Goal: Task Accomplishment & Management: Manage account settings

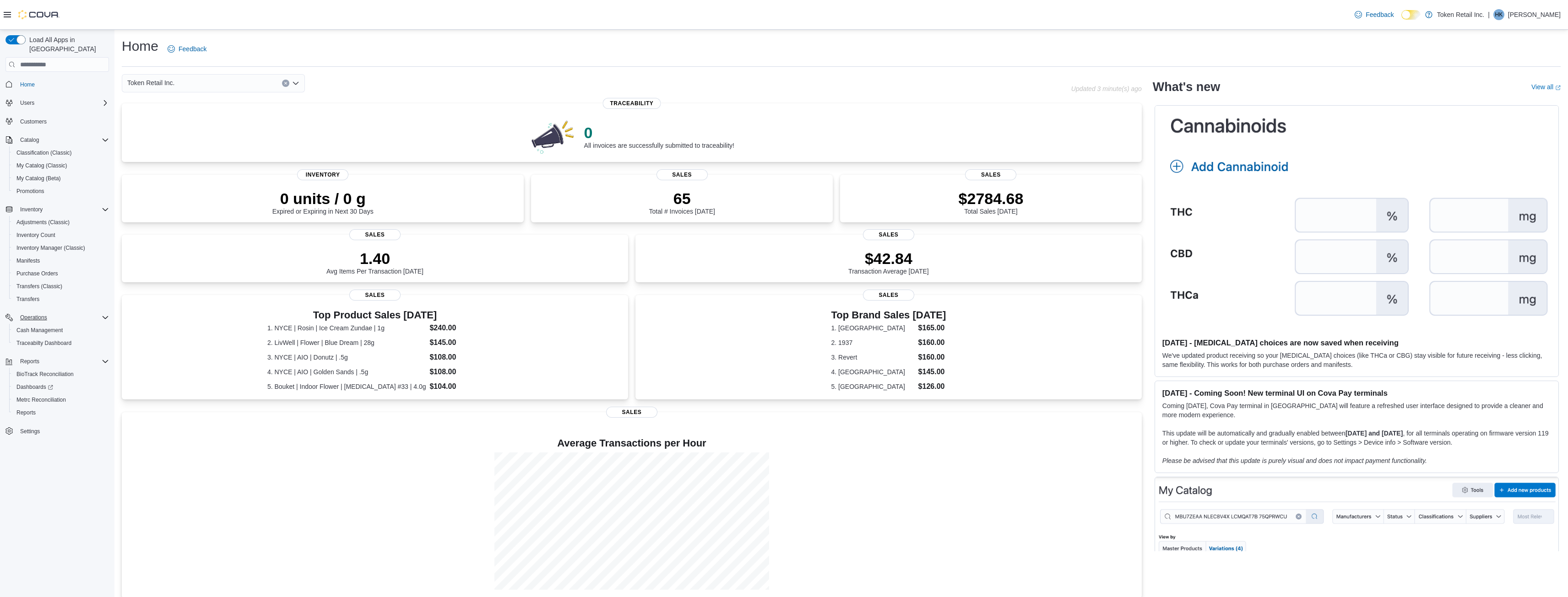
click at [104, 314] on icon "Complex example" at bounding box center [106, 317] width 7 height 7
click at [106, 208] on icon "Complex example" at bounding box center [105, 210] width 5 height 3
click at [106, 207] on icon "Complex example" at bounding box center [106, 209] width 3 height 5
click at [103, 136] on icon "Complex example" at bounding box center [106, 140] width 7 height 7
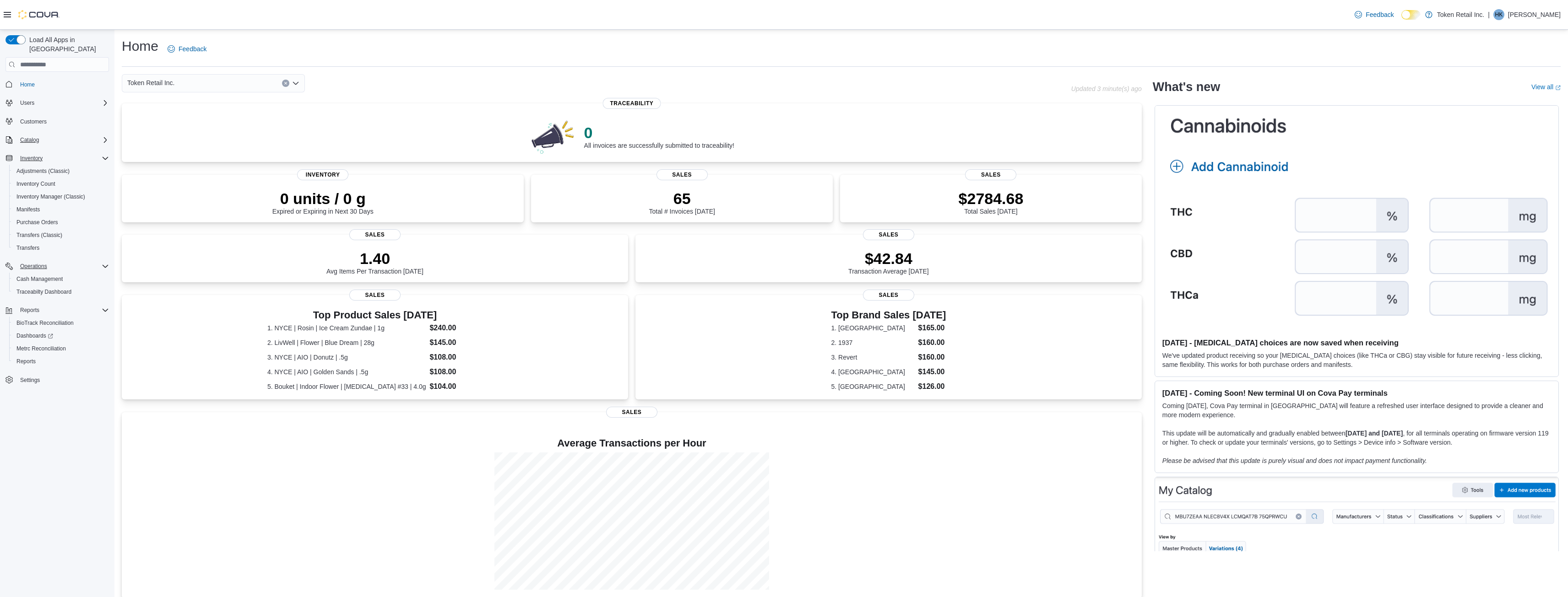
click at [103, 136] on icon "Complex example" at bounding box center [106, 140] width 7 height 7
click at [61, 162] on span "My Catalog (Classic)" at bounding box center [42, 166] width 51 height 7
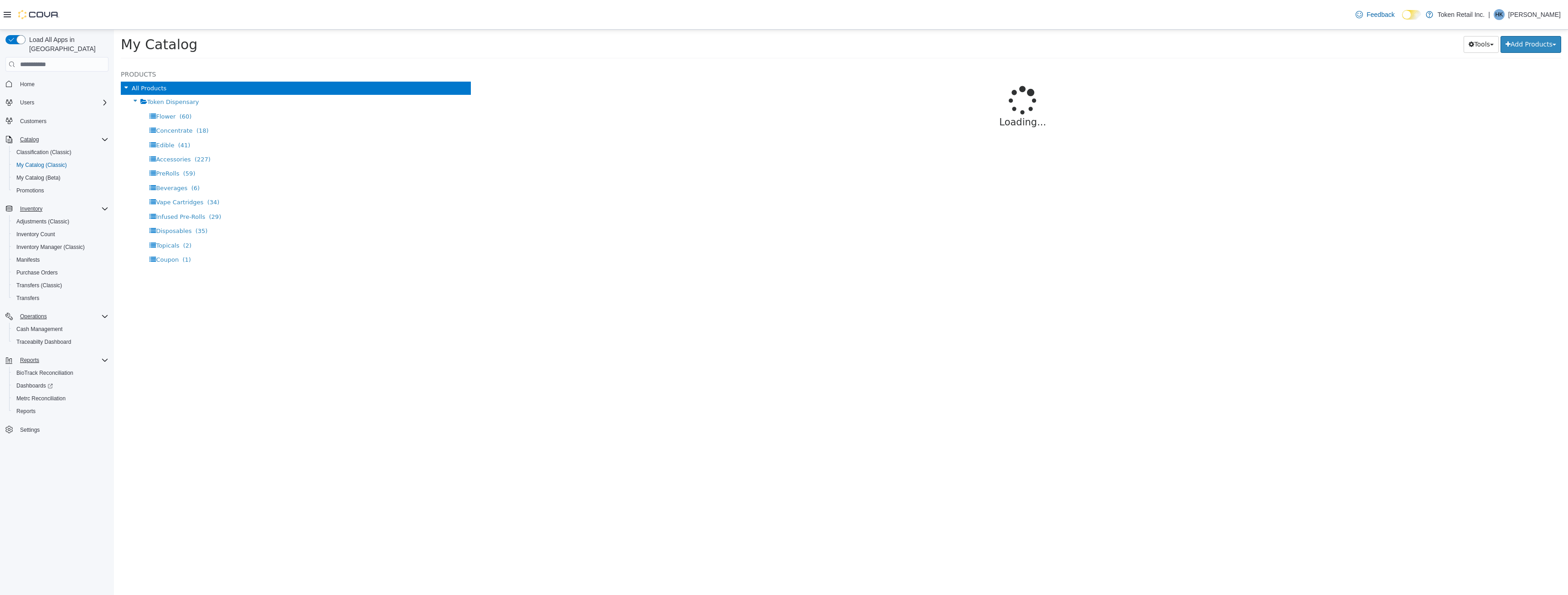
select select "**********"
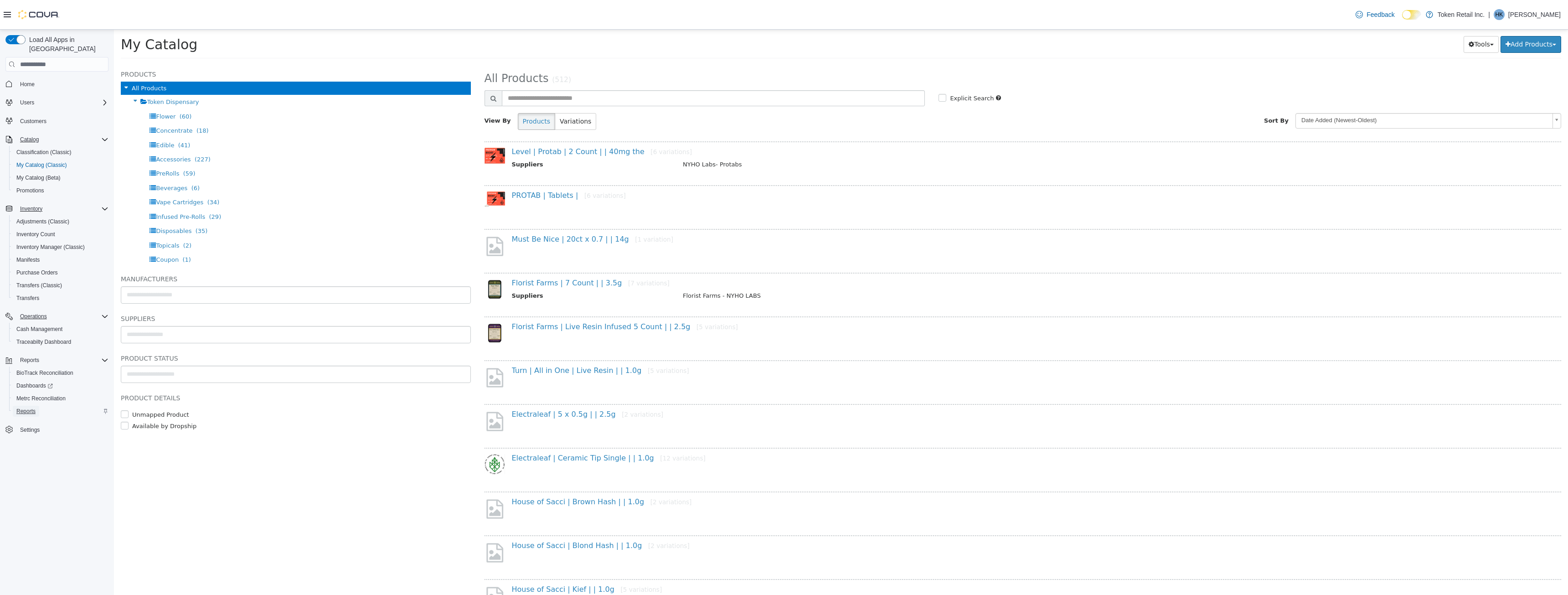
click at [21, 408] on span "Reports" at bounding box center [26, 411] width 19 height 7
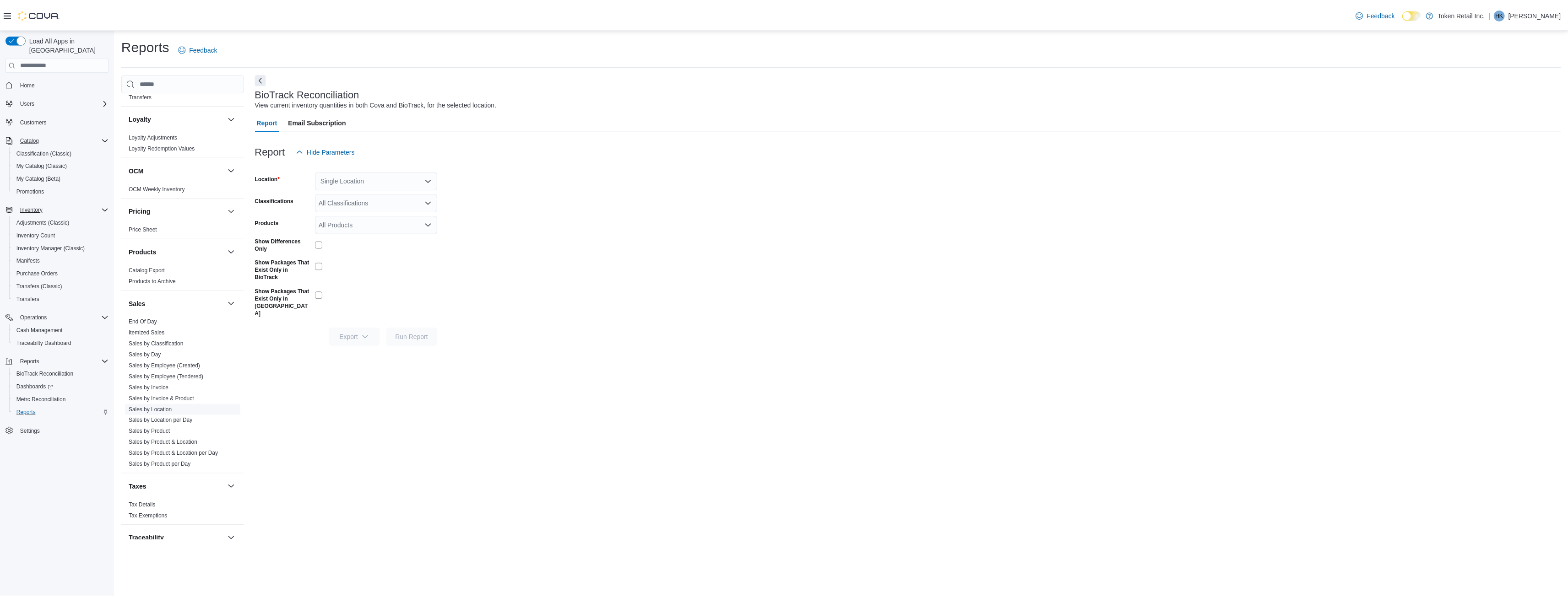
scroll to position [287, 0]
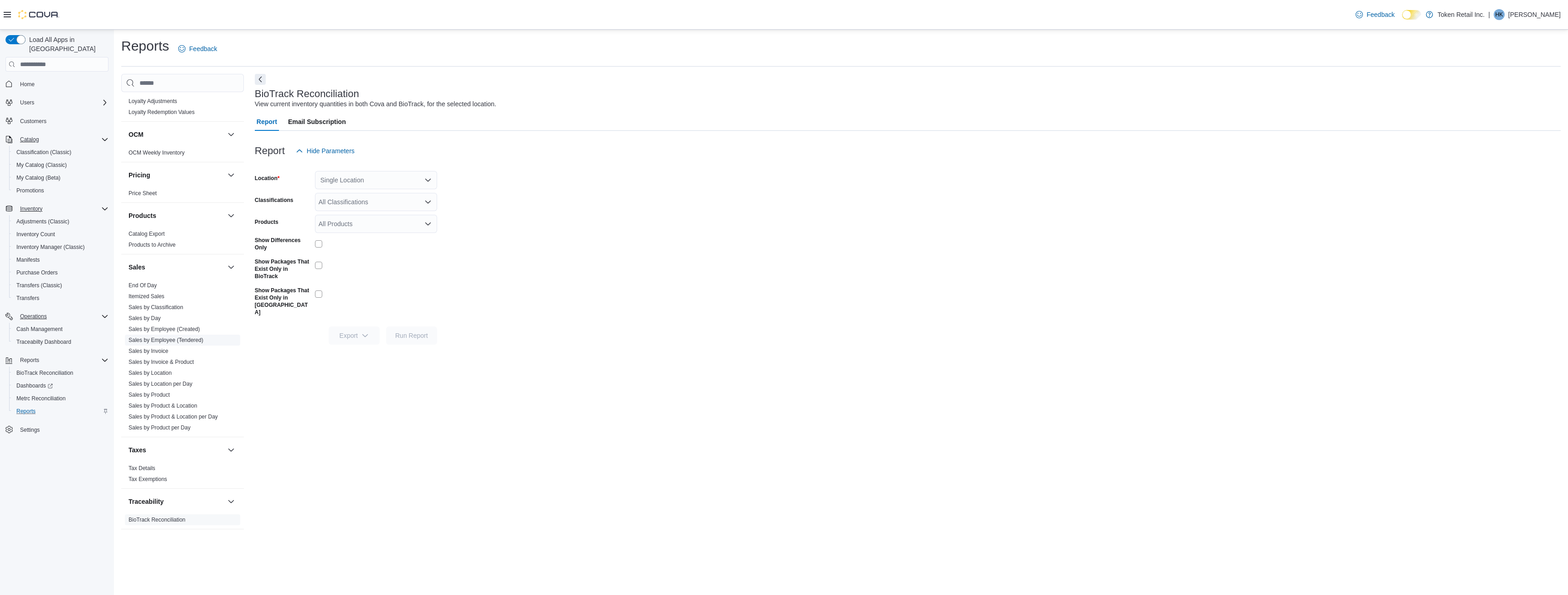
click at [173, 341] on link "Sales by Employee (Tendered)" at bounding box center [166, 340] width 75 height 7
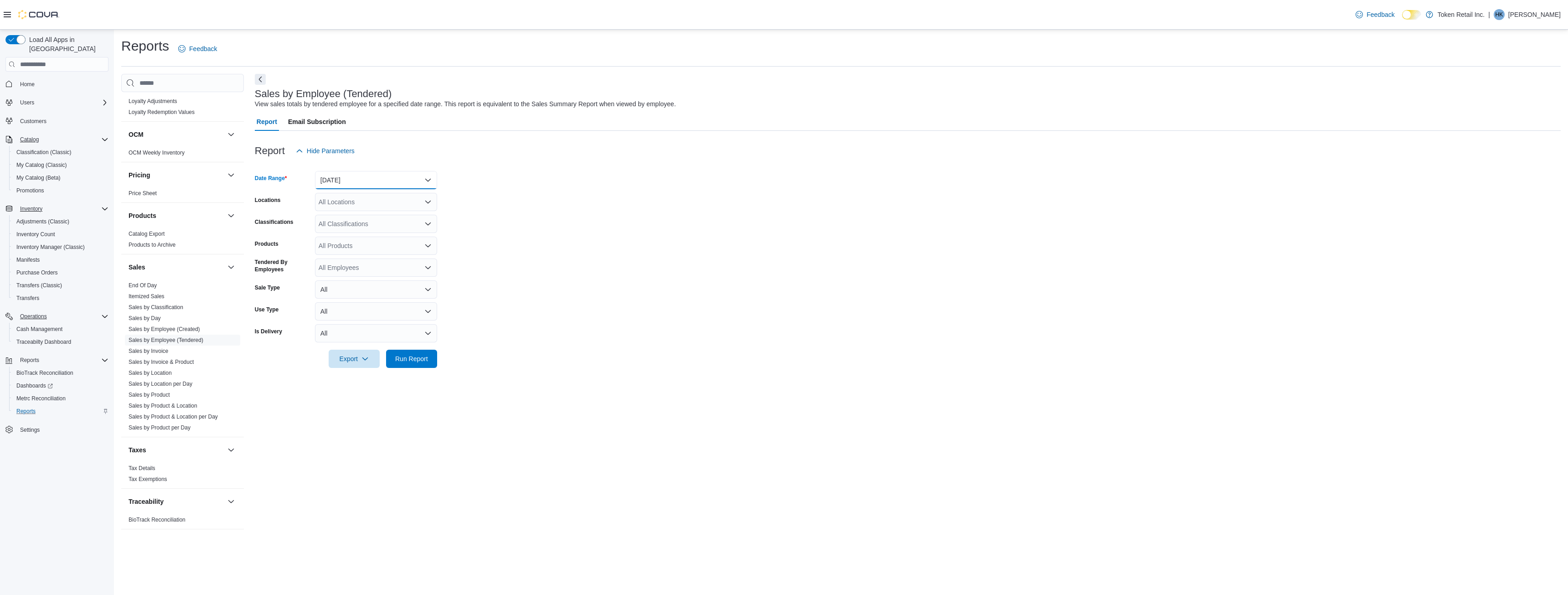
click at [392, 179] on button "Yesterday" at bounding box center [376, 180] width 122 height 19
click at [382, 218] on span "Today" at bounding box center [381, 216] width 104 height 11
click at [410, 359] on span "Run Report" at bounding box center [412, 359] width 33 height 9
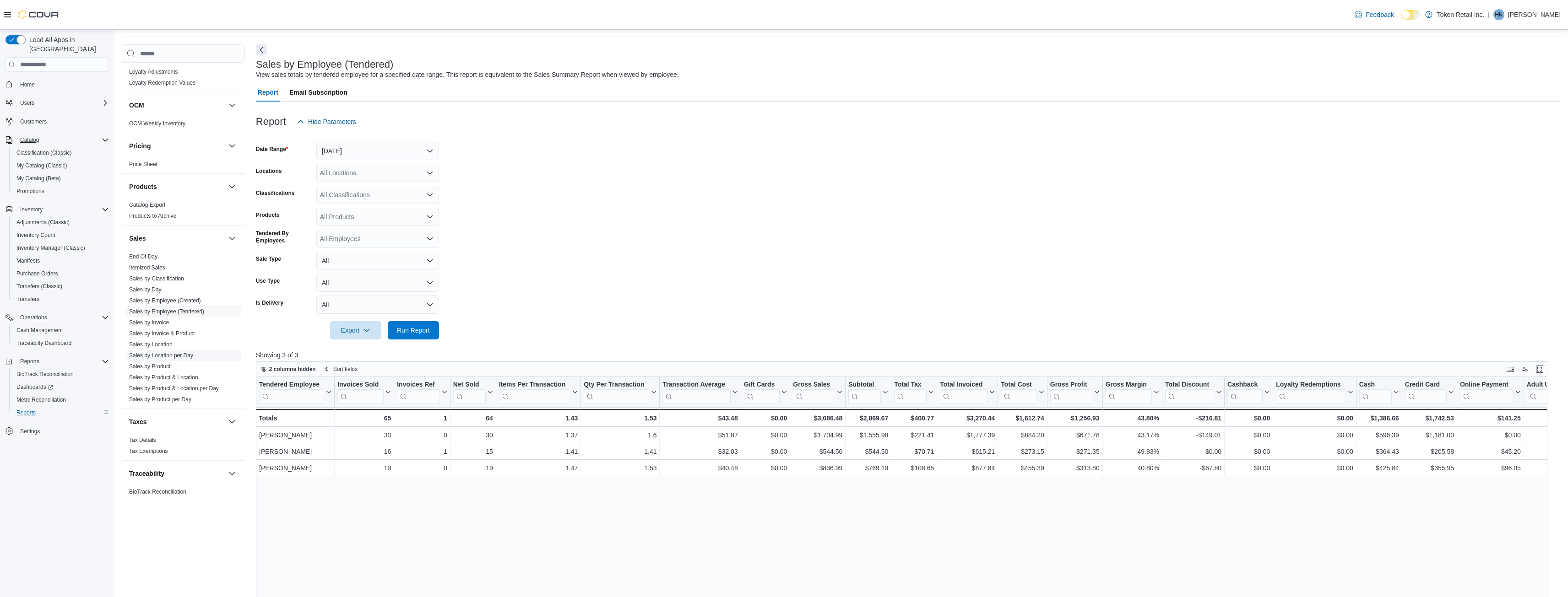
scroll to position [46, 0]
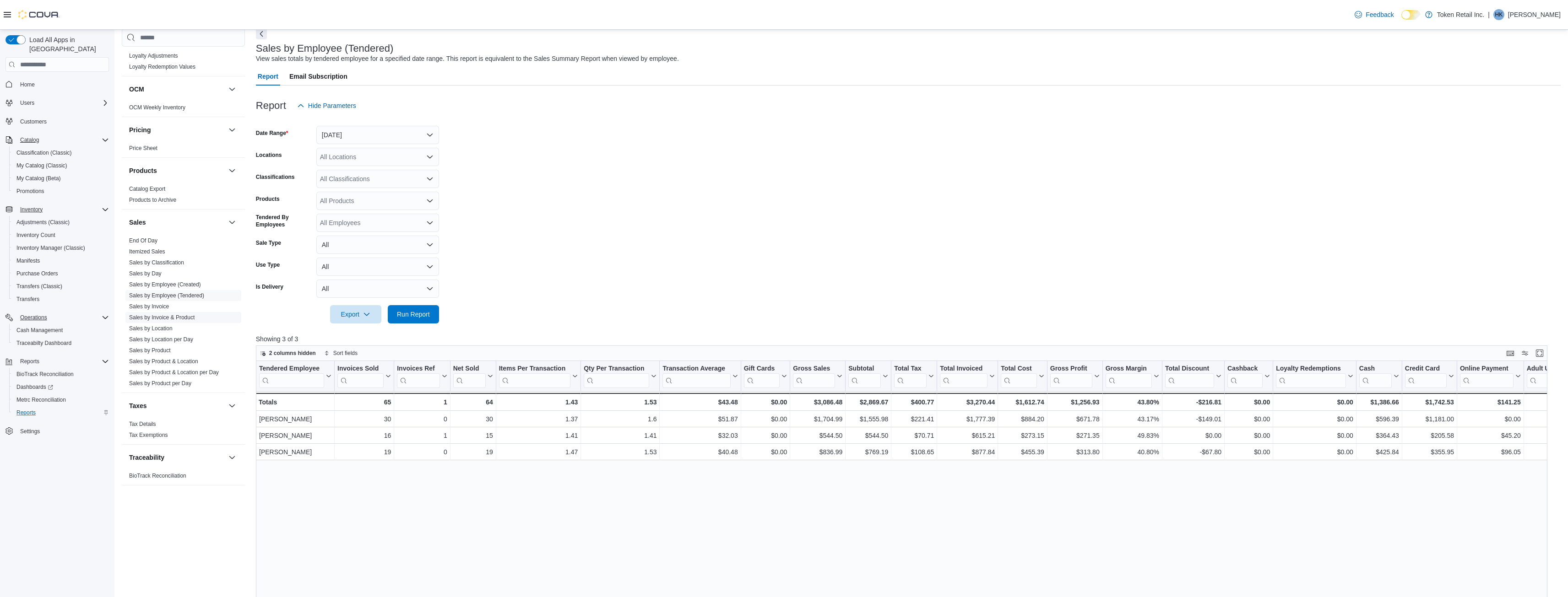
click at [159, 317] on link "Sales by Invoice & Product" at bounding box center [162, 317] width 65 height 7
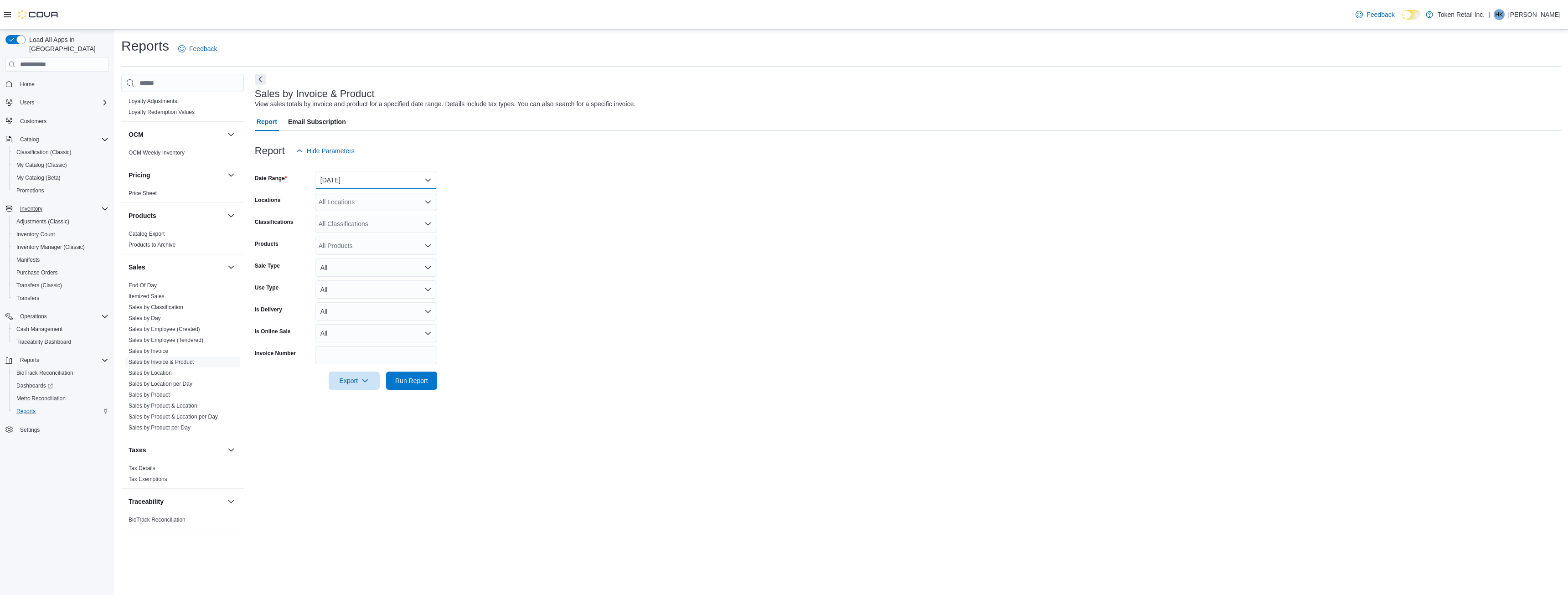
click at [376, 179] on button "Yesterday" at bounding box center [376, 180] width 122 height 19
drag, startPoint x: 378, startPoint y: 215, endPoint x: 384, endPoint y: 226, distance: 12.5
click at [378, 215] on span "Today" at bounding box center [381, 216] width 104 height 11
click at [418, 391] on div at bounding box center [907, 395] width 1306 height 11
click at [416, 382] on span "Run Report" at bounding box center [412, 380] width 33 height 9
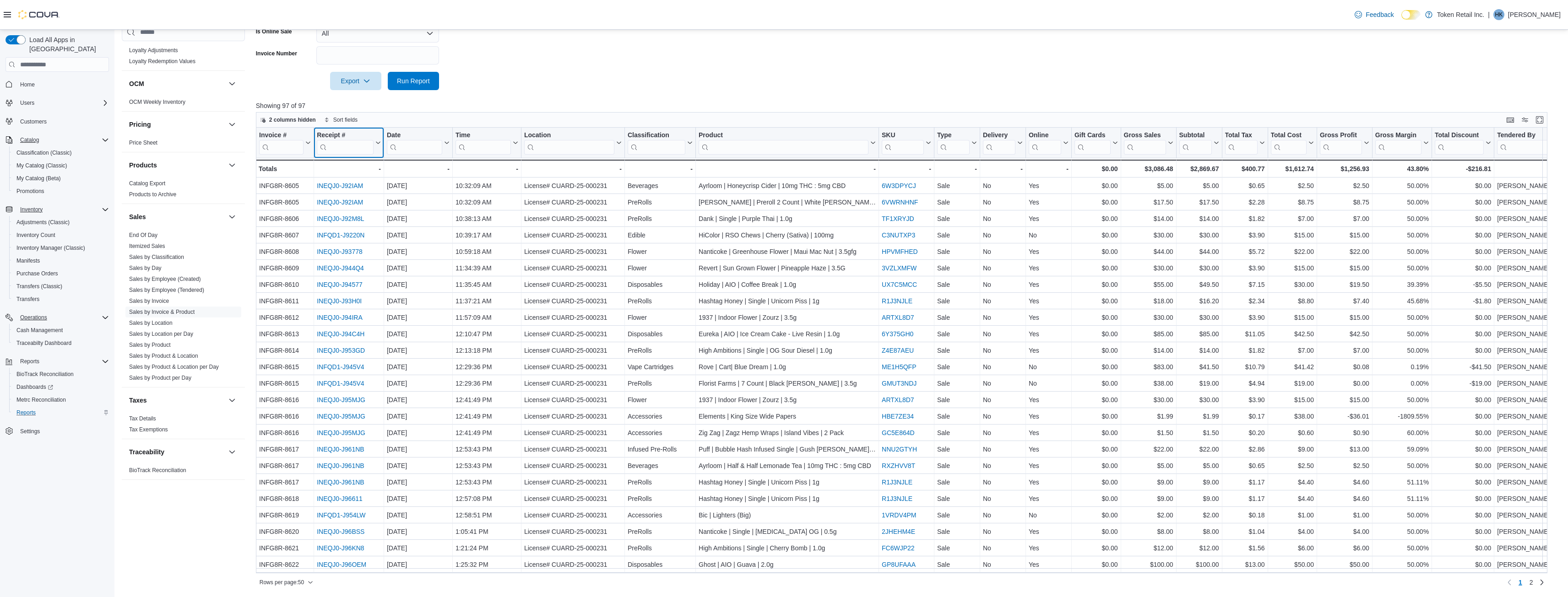
click at [347, 143] on input "search" at bounding box center [345, 147] width 57 height 15
type input "*"
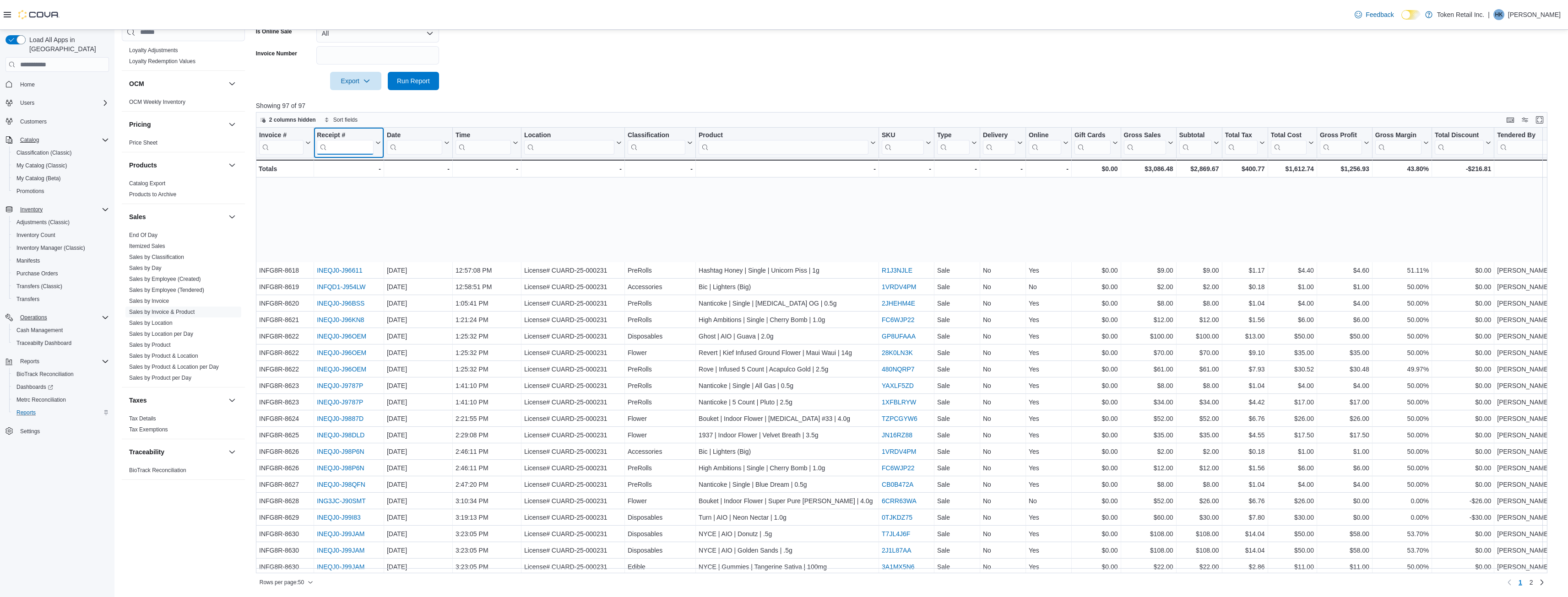
scroll to position [433, 0]
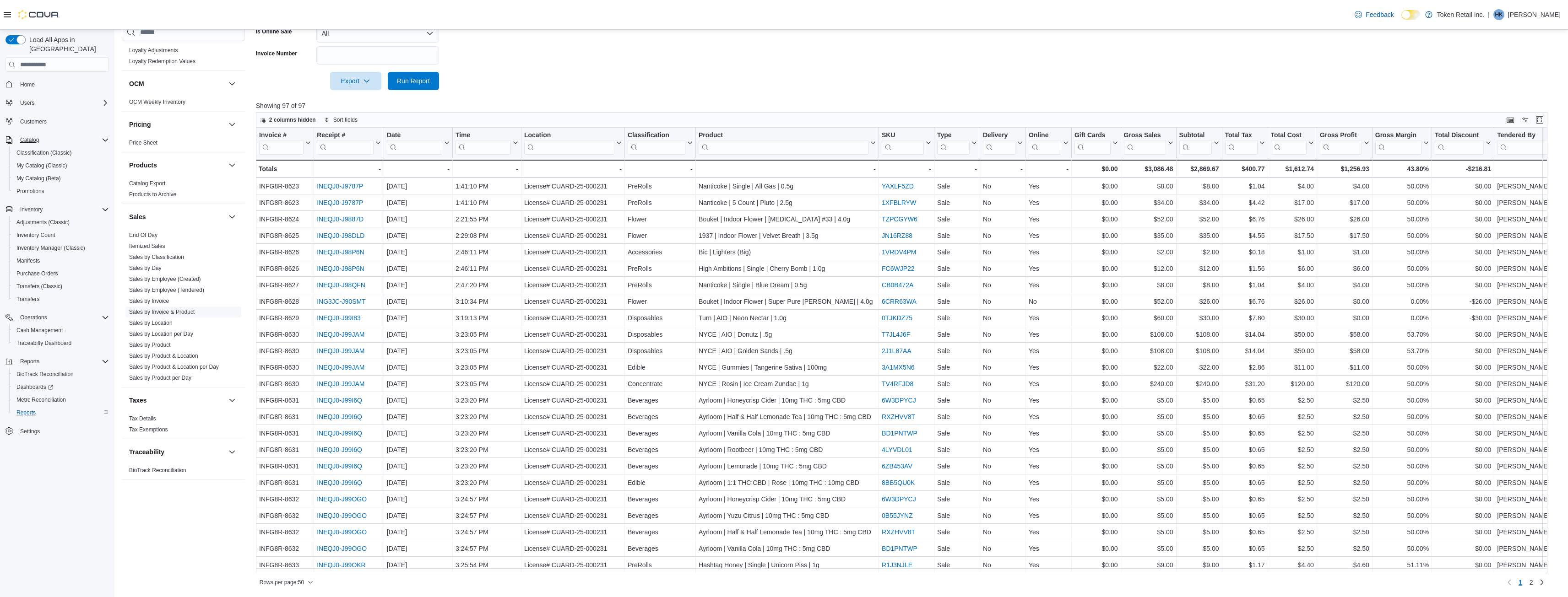
click at [171, 312] on link "Sales by Invoice & Product" at bounding box center [162, 312] width 65 height 7
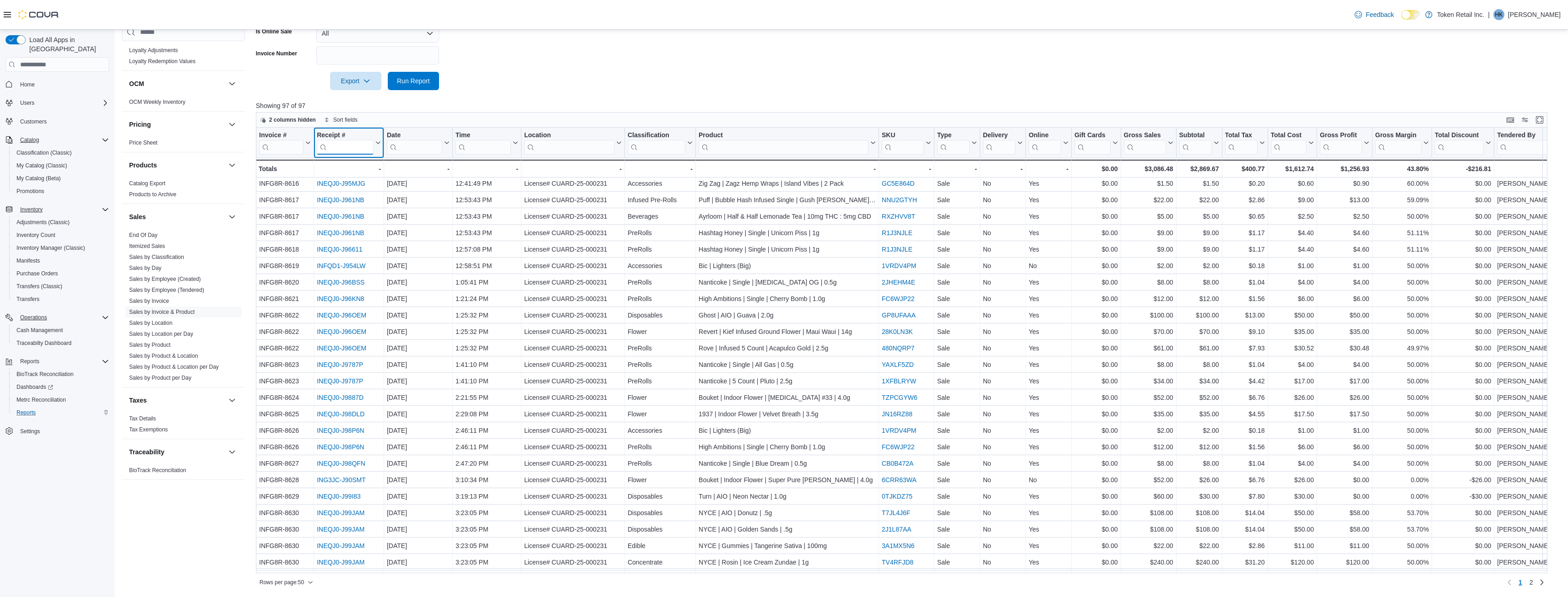
click at [348, 146] on input "search" at bounding box center [345, 147] width 57 height 15
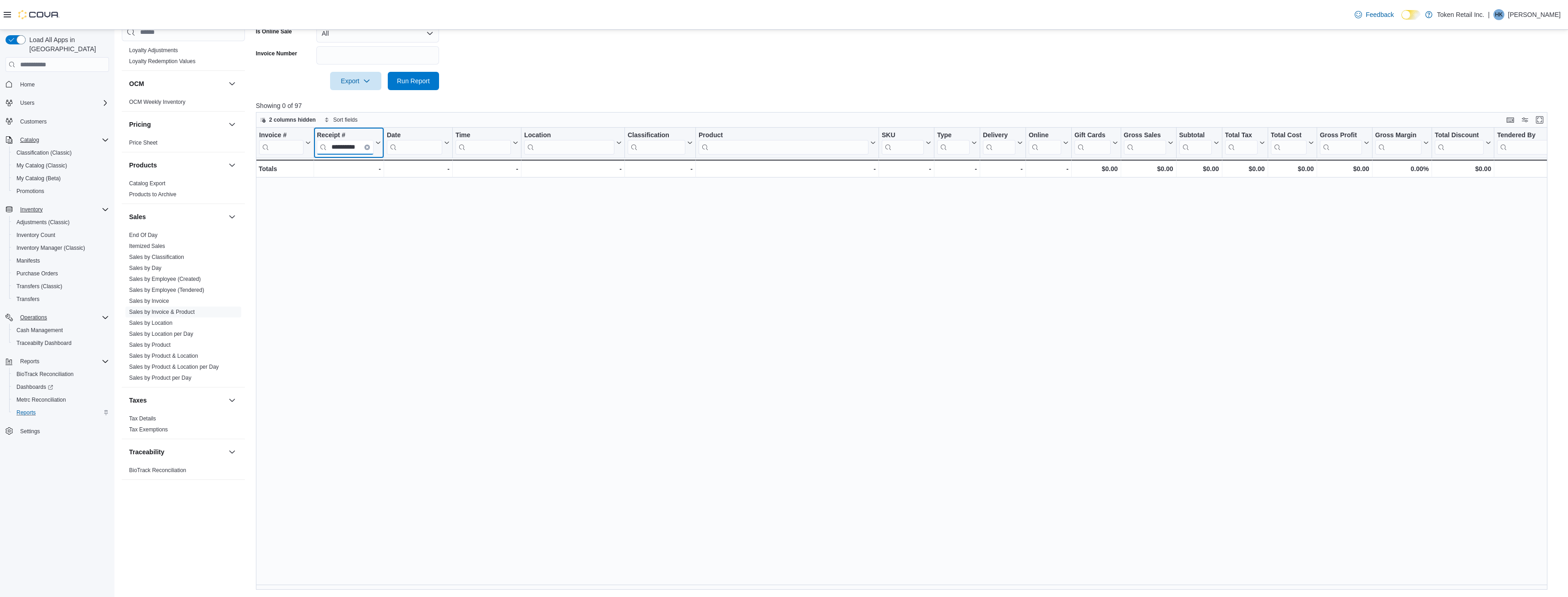
scroll to position [0, 6]
type input "**********"
click at [367, 147] on icon "Clear input" at bounding box center [367, 147] width 1 height 1
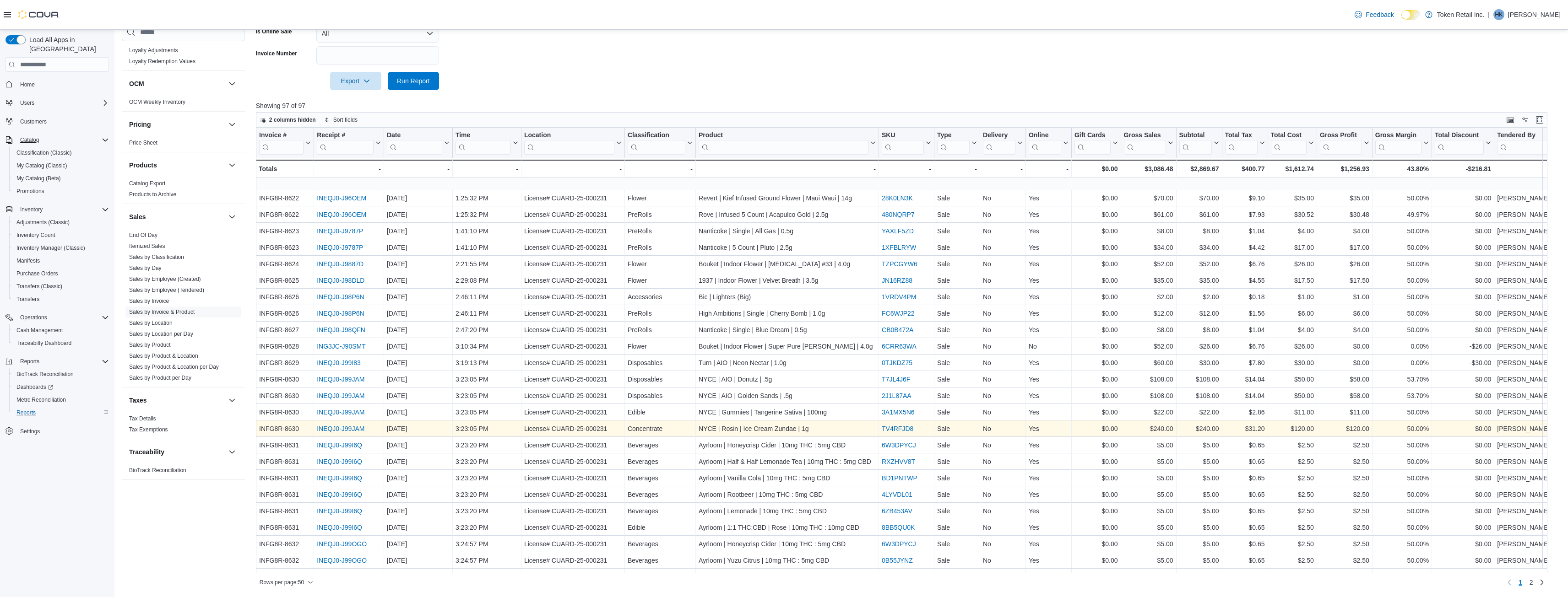
scroll to position [412, 0]
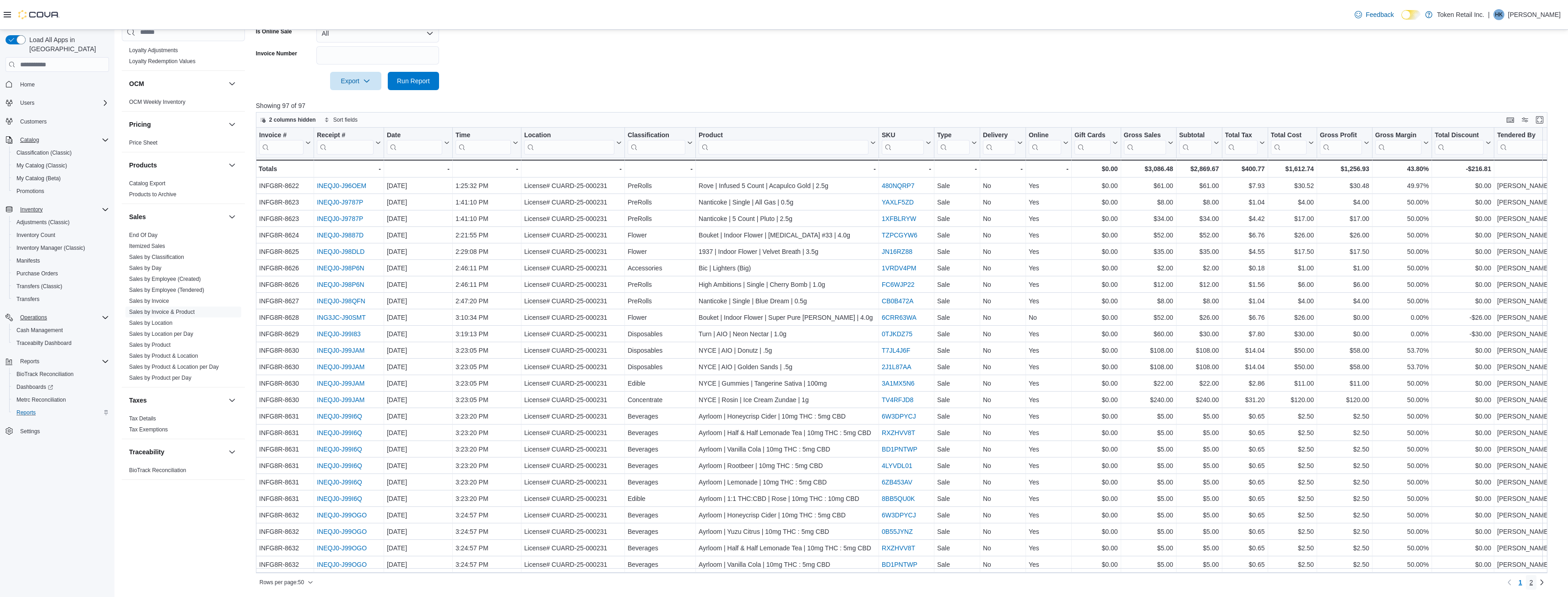
click at [1537, 585] on link "2" at bounding box center [1531, 583] width 11 height 15
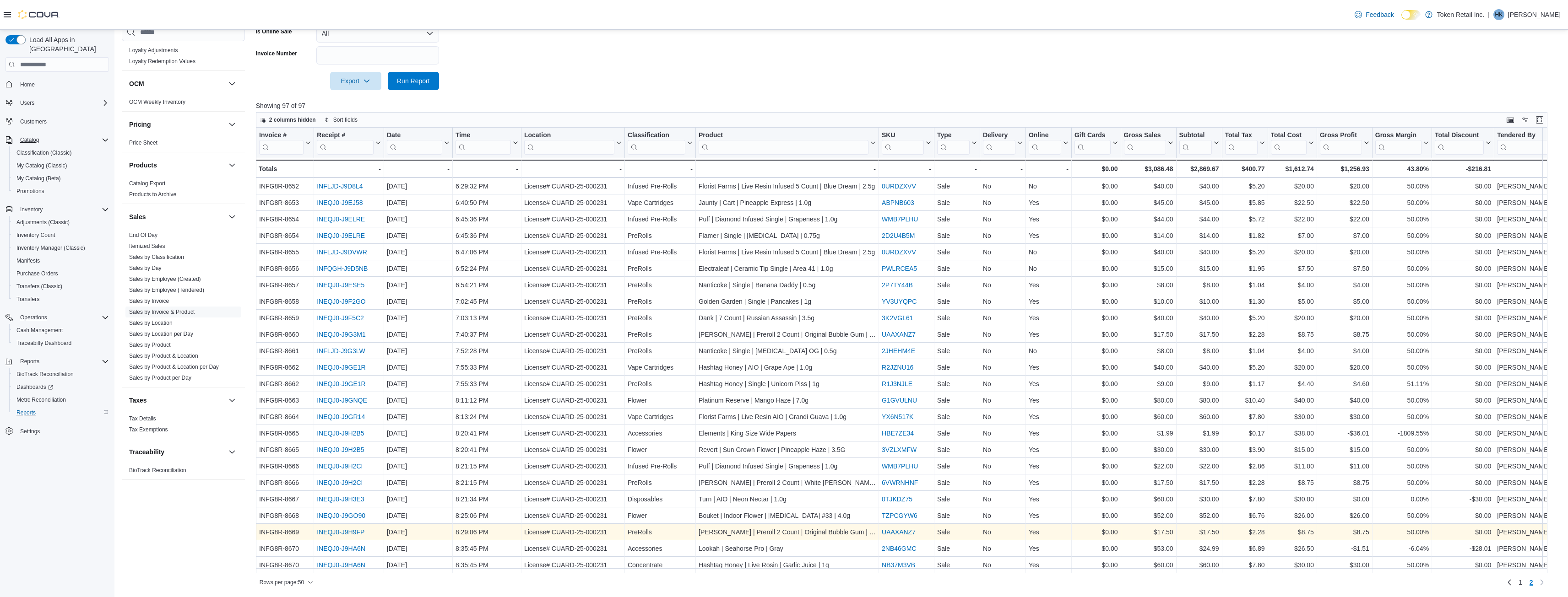
click at [343, 529] on link "INEQJ0-J9H9FP" at bounding box center [341, 532] width 48 height 7
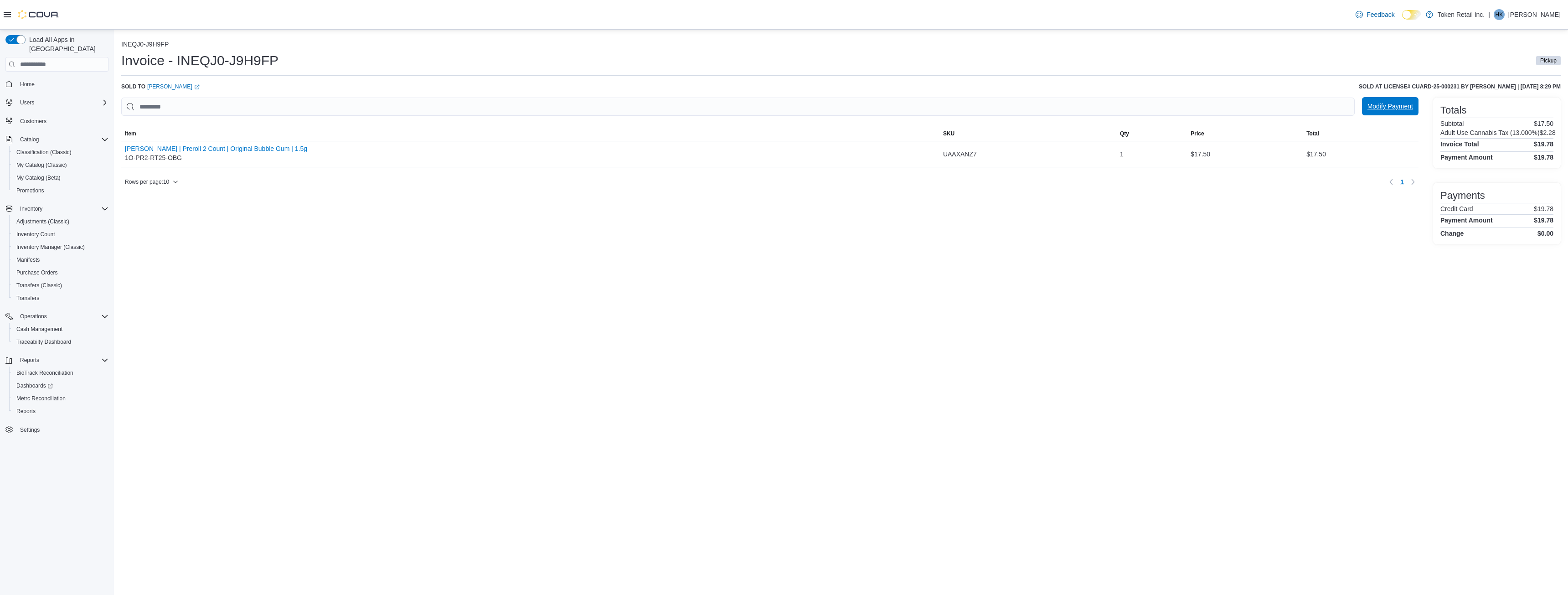
click at [1407, 105] on span "Modify Payment" at bounding box center [1390, 106] width 46 height 9
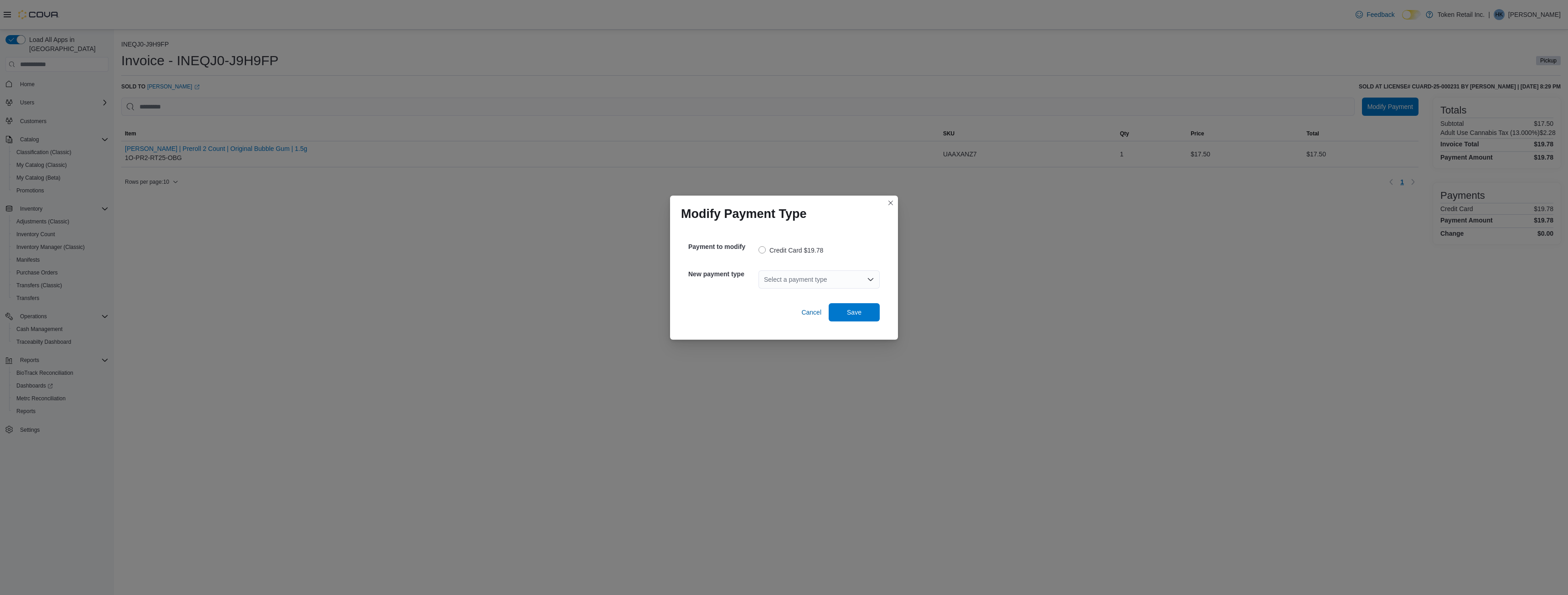
click at [833, 277] on div "Select a payment type" at bounding box center [819, 279] width 121 height 19
click at [815, 319] on span "Online Payment" at bounding box center [824, 322] width 99 height 9
click at [860, 310] on span "Save" at bounding box center [855, 312] width 15 height 9
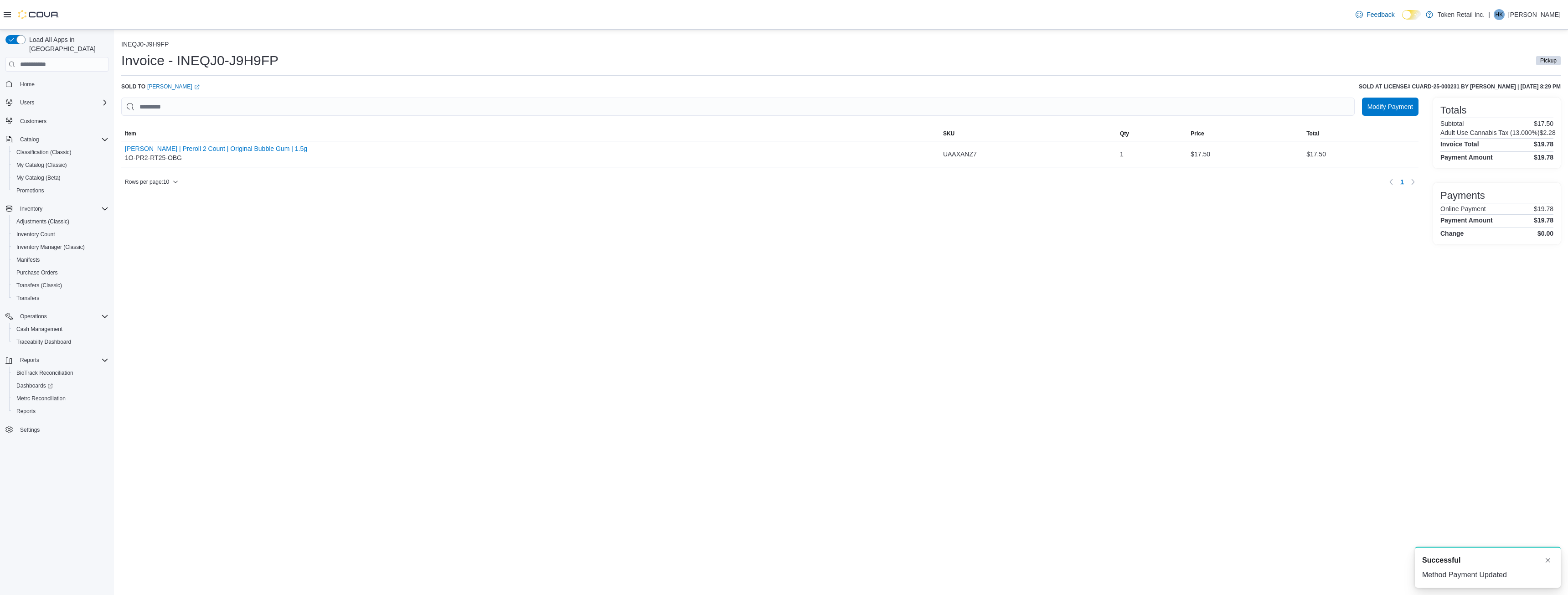
click at [47, 78] on span "Home" at bounding box center [62, 83] width 92 height 11
